Goal: Register for event/course

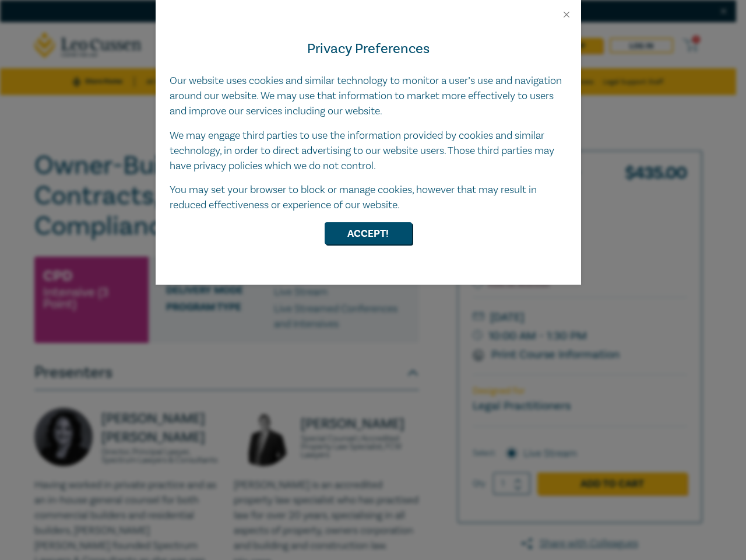
click at [373, 280] on div "Privacy Preferences Our website uses cookies and similar technology to monitor …" at bounding box center [368, 152] width 425 height 265
click at [567, 15] on button "Close" at bounding box center [566, 14] width 10 height 10
click at [368, 233] on button "Accept!" at bounding box center [368, 233] width 87 height 22
